Goal: Task Accomplishment & Management: Manage account settings

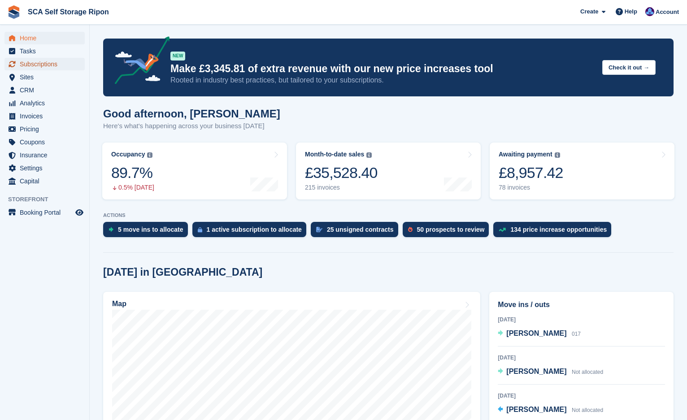
click at [31, 62] on span "Subscriptions" at bounding box center [47, 64] width 54 height 13
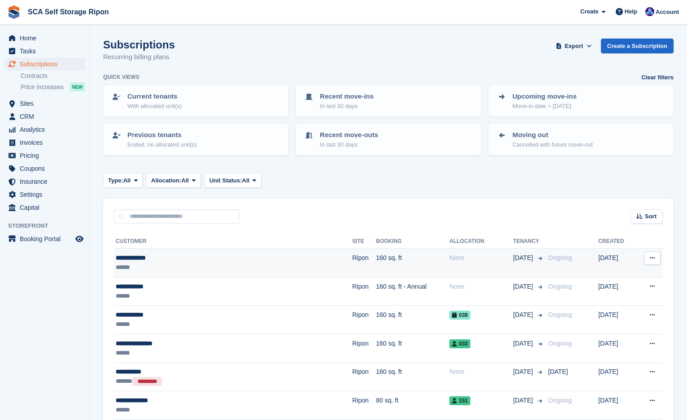
click at [263, 259] on div "**********" at bounding box center [197, 257] width 162 height 9
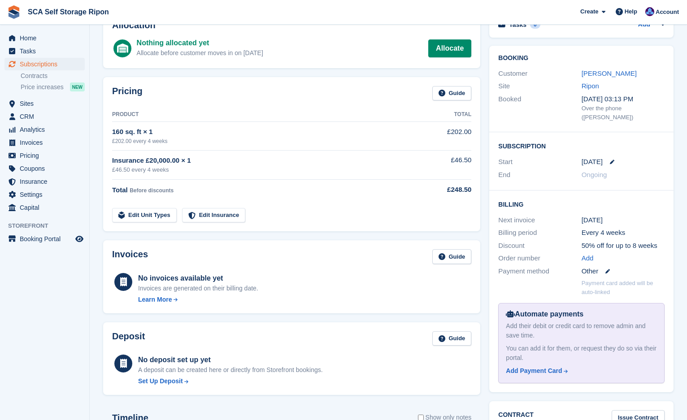
scroll to position [56, 0]
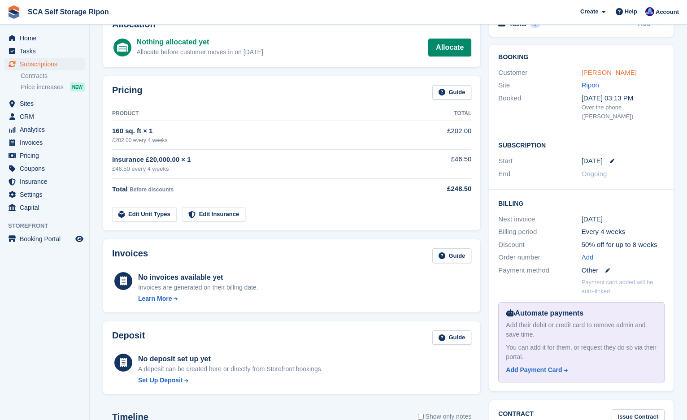
click at [610, 70] on link "[PERSON_NAME]" at bounding box center [609, 73] width 55 height 8
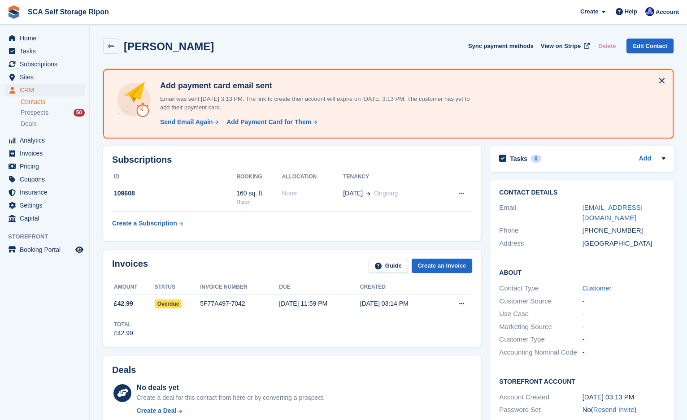
click at [301, 249] on div "Invoices Guide Create an Invoice Amount Status Invoice number Due Created £42.9…" at bounding box center [292, 298] width 387 height 106
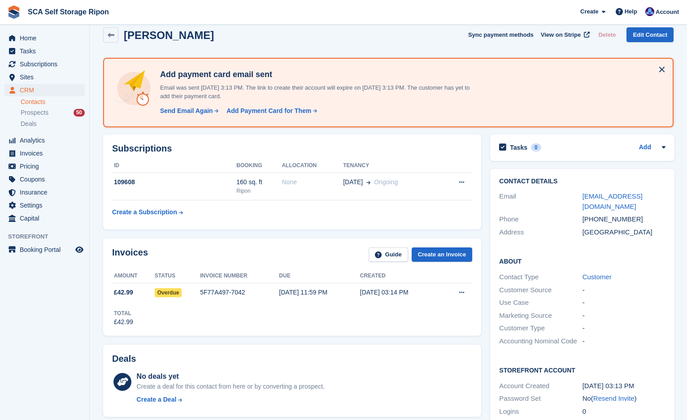
scroll to position [34, 0]
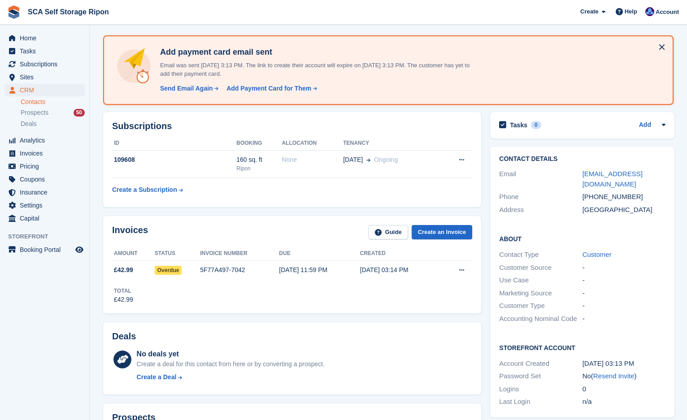
click at [288, 233] on div "Invoices Guide Create an Invoice" at bounding box center [292, 235] width 360 height 20
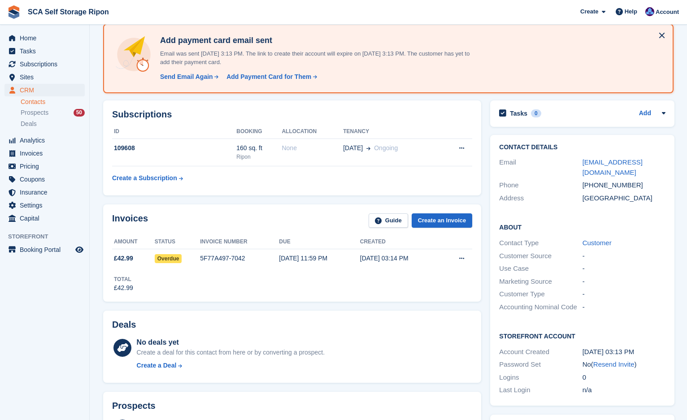
scroll to position [56, 0]
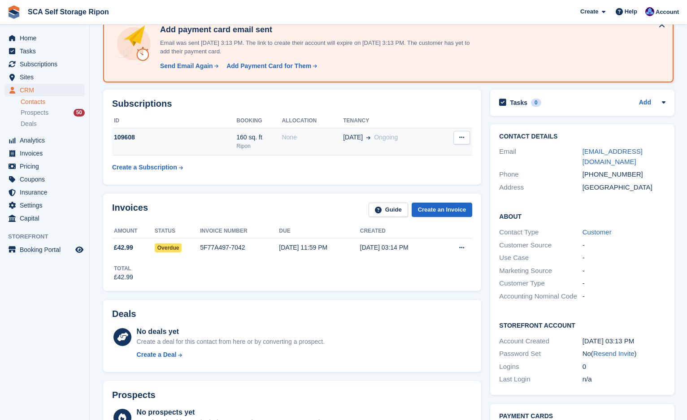
click at [306, 148] on td "None" at bounding box center [312, 141] width 61 height 27
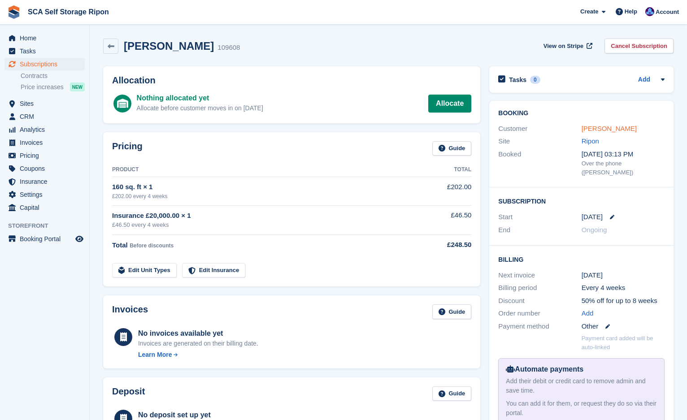
click at [604, 132] on link "[PERSON_NAME]" at bounding box center [609, 129] width 55 height 8
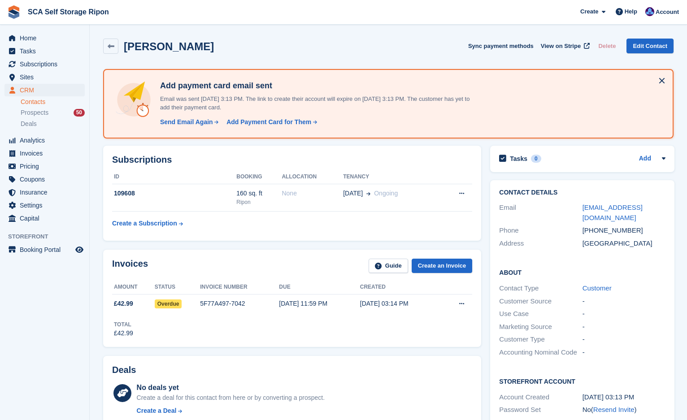
click at [259, 249] on div "Invoices Guide Create an Invoice Amount Status Invoice number Due Created £42.9…" at bounding box center [292, 298] width 387 height 106
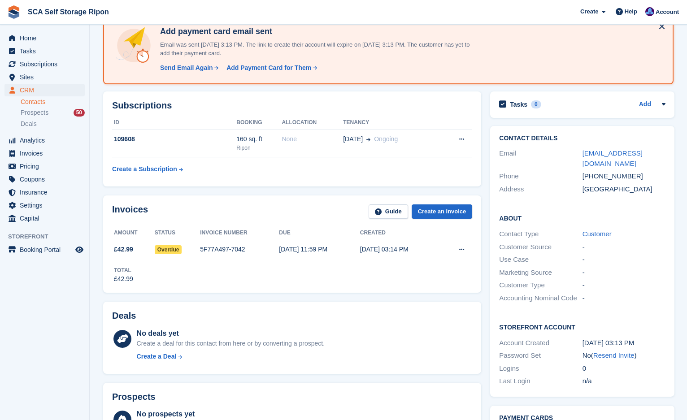
scroll to position [56, 0]
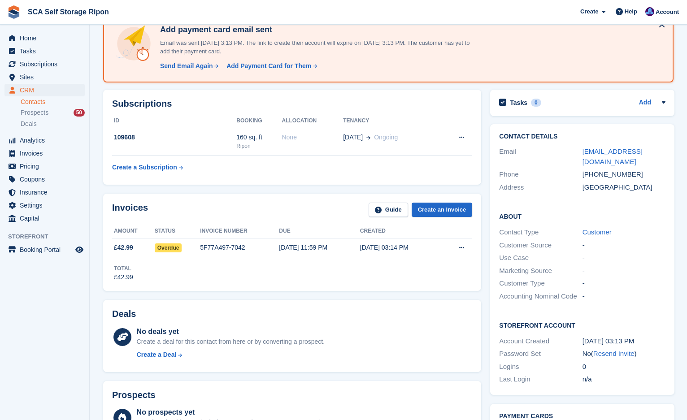
click at [275, 209] on div "Invoices Guide Create an Invoice" at bounding box center [292, 213] width 360 height 20
click at [280, 206] on div "Invoices Guide Create an Invoice" at bounding box center [292, 213] width 360 height 20
click at [278, 206] on div "Invoices Guide Create an Invoice" at bounding box center [292, 213] width 360 height 20
click at [286, 204] on div "Invoices Guide Create an Invoice" at bounding box center [292, 213] width 360 height 20
click at [33, 43] on span "Home" at bounding box center [47, 38] width 54 height 13
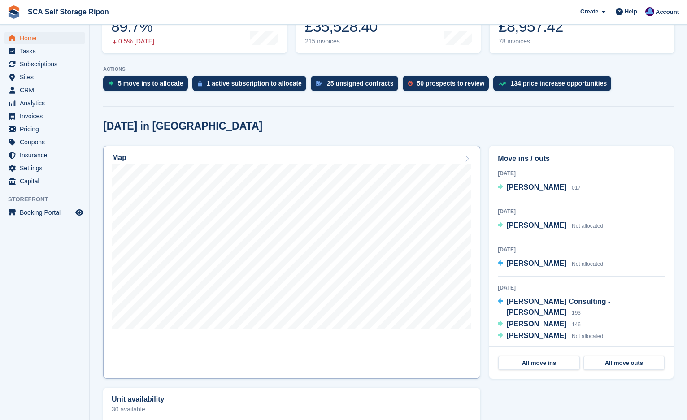
scroll to position [168, 0]
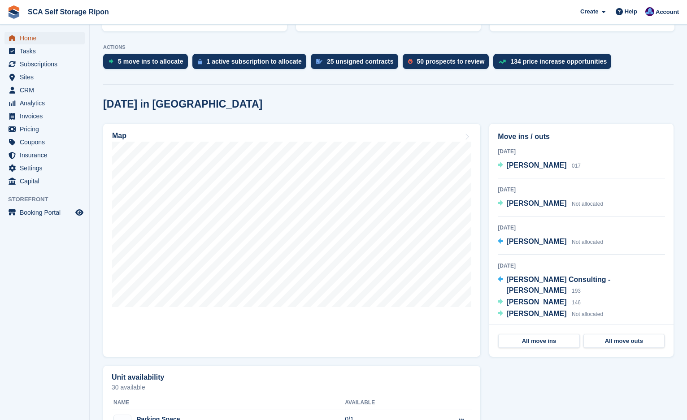
click at [28, 37] on span "Home" at bounding box center [47, 38] width 54 height 13
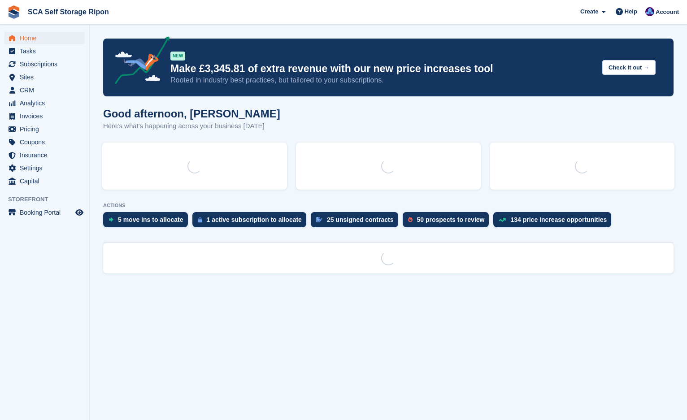
scroll to position [0, 0]
